Goal: Task Accomplishment & Management: Manage account settings

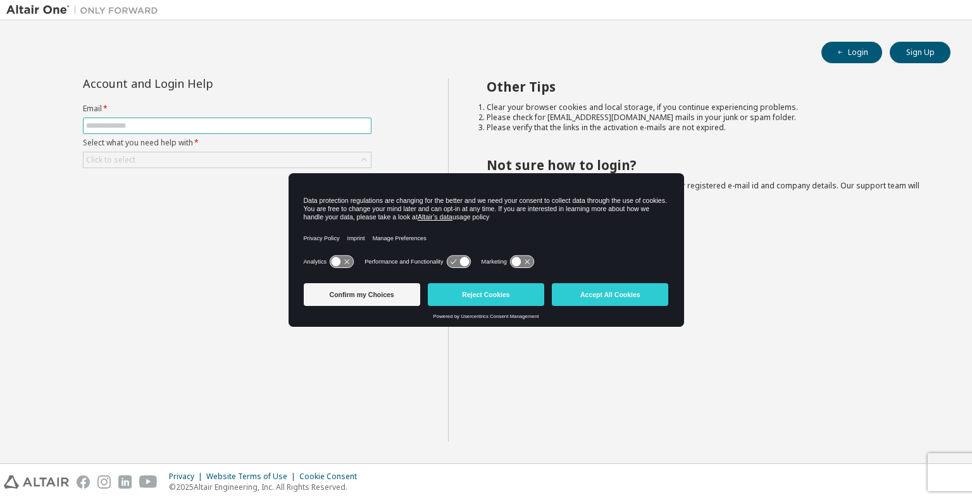
click at [189, 130] on input "text" at bounding box center [227, 126] width 282 height 10
type input "**********"
click at [634, 298] on button "Accept All Cookies" at bounding box center [610, 294] width 116 height 23
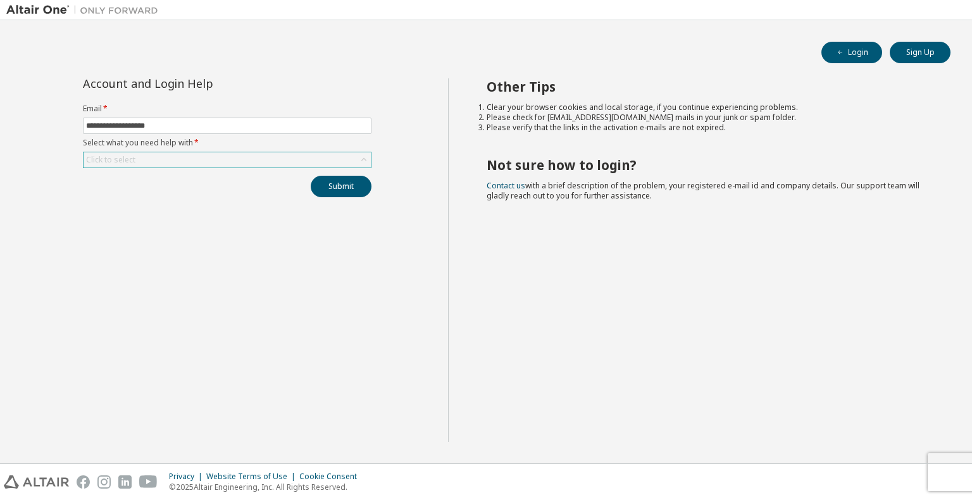
click at [176, 156] on div "Click to select" at bounding box center [226, 159] width 287 height 15
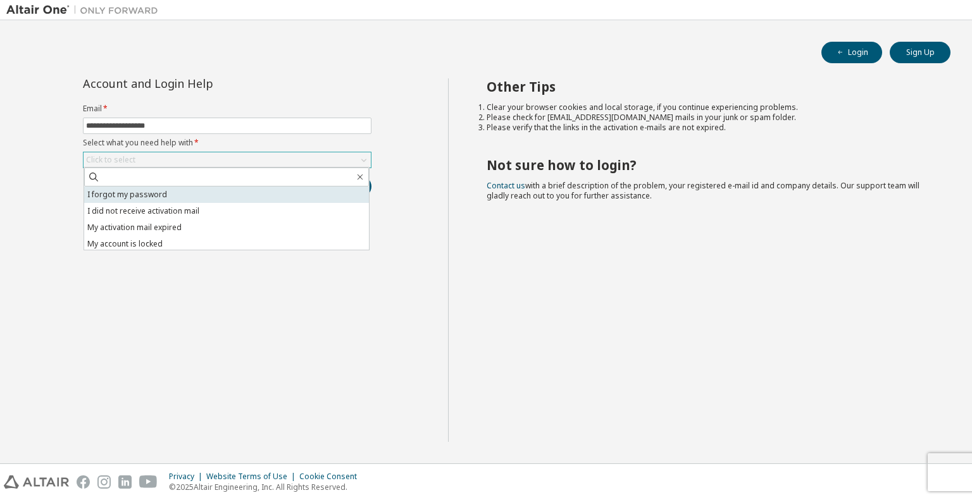
click at [197, 192] on li "I forgot my password" at bounding box center [226, 195] width 285 height 16
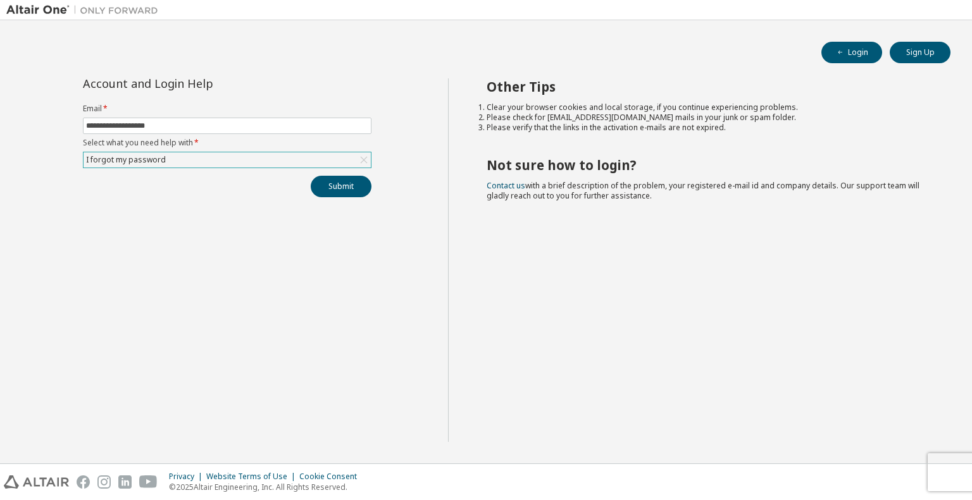
click at [249, 203] on div "**********" at bounding box center [227, 260] width 442 height 364
click at [332, 189] on button "Submit" at bounding box center [341, 187] width 61 height 22
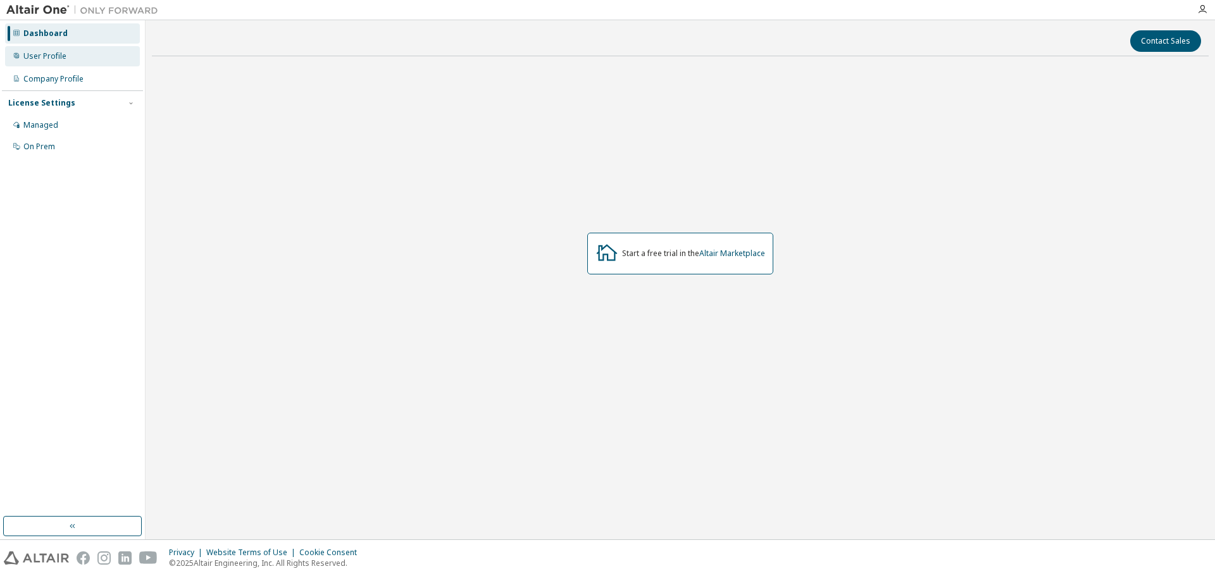
click at [36, 61] on div "User Profile" at bounding box center [44, 56] width 43 height 10
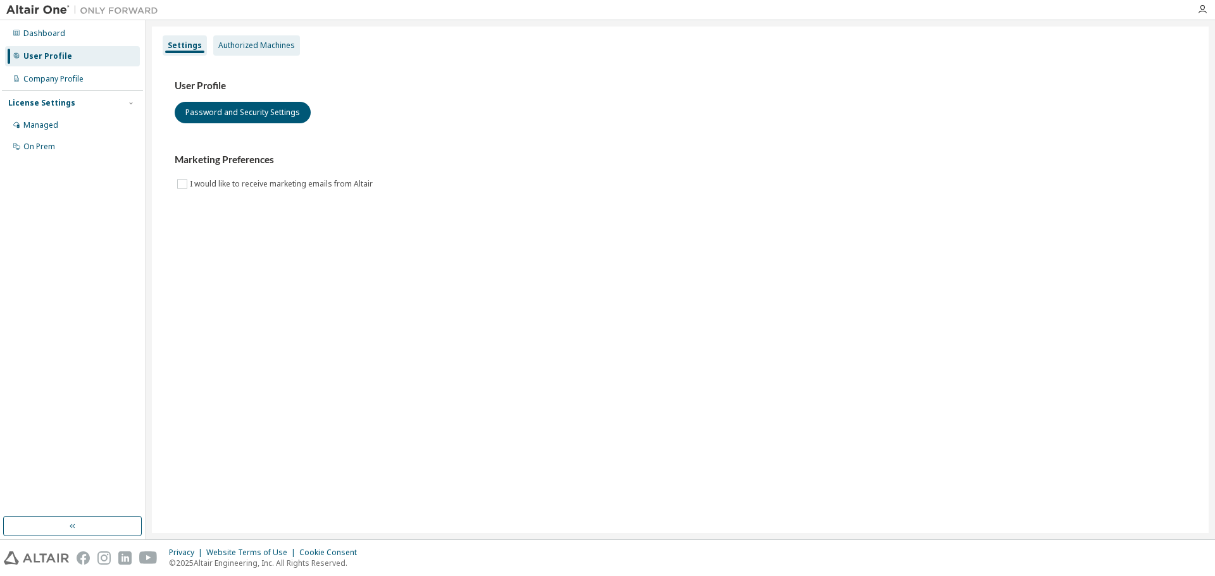
click at [256, 48] on div "Authorized Machines" at bounding box center [256, 45] width 77 height 10
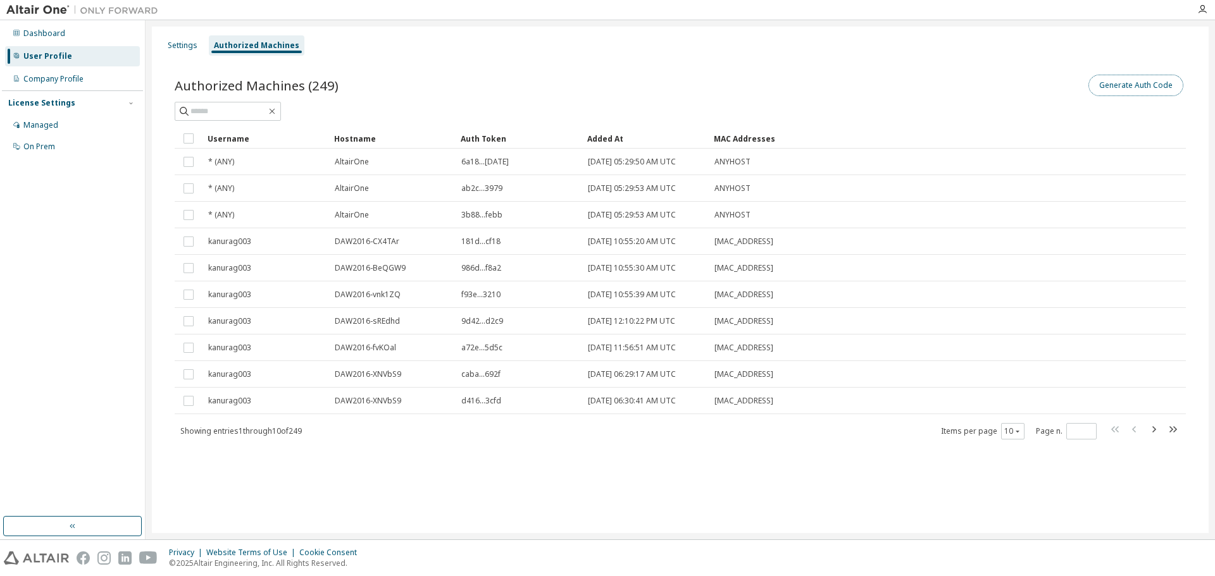
click at [1127, 83] on button "Generate Auth Code" at bounding box center [1135, 86] width 95 height 22
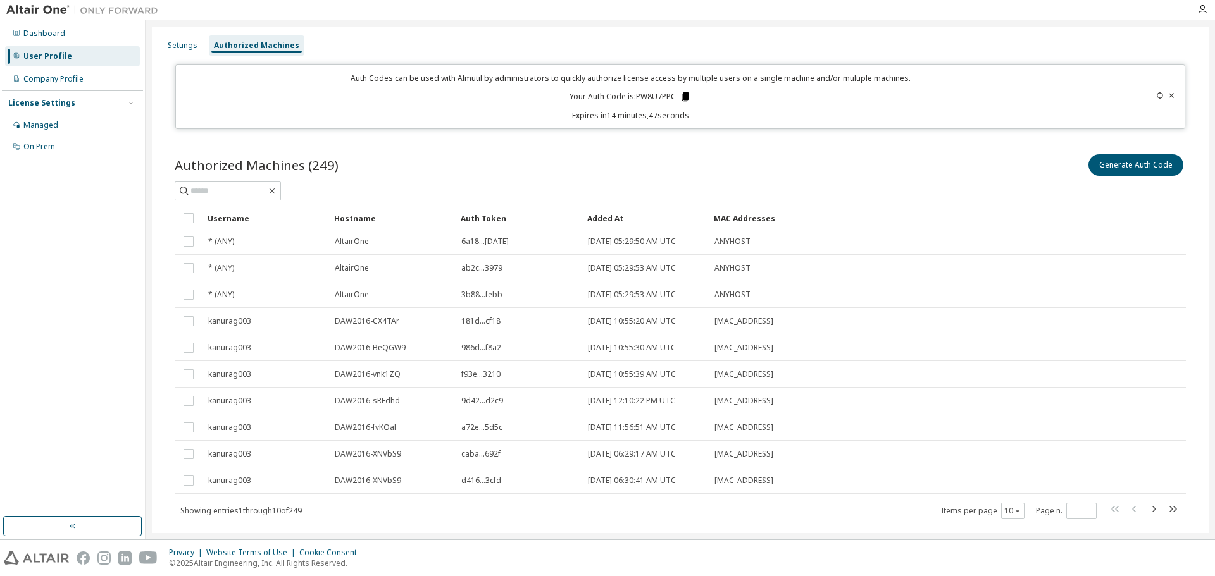
click at [683, 99] on icon at bounding box center [685, 96] width 7 height 9
click at [1156, 96] on icon at bounding box center [1160, 96] width 8 height 8
click at [684, 95] on icon at bounding box center [686, 96] width 7 height 9
click at [1156, 96] on icon at bounding box center [1160, 96] width 8 height 8
click at [683, 95] on icon at bounding box center [684, 96] width 7 height 9
